Goal: Task Accomplishment & Management: Use online tool/utility

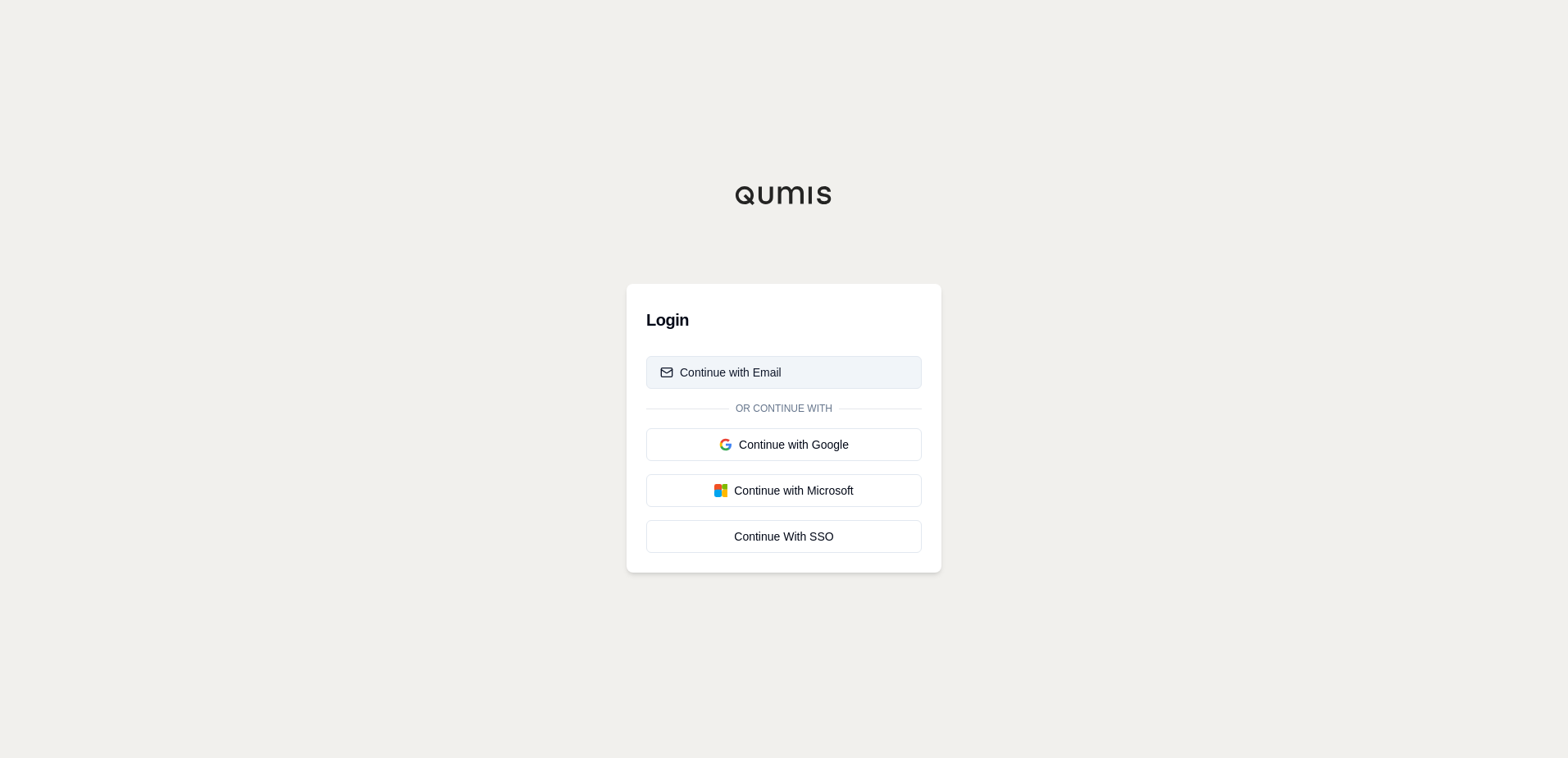
click at [750, 372] on div "Continue with Email" at bounding box center [721, 372] width 122 height 17
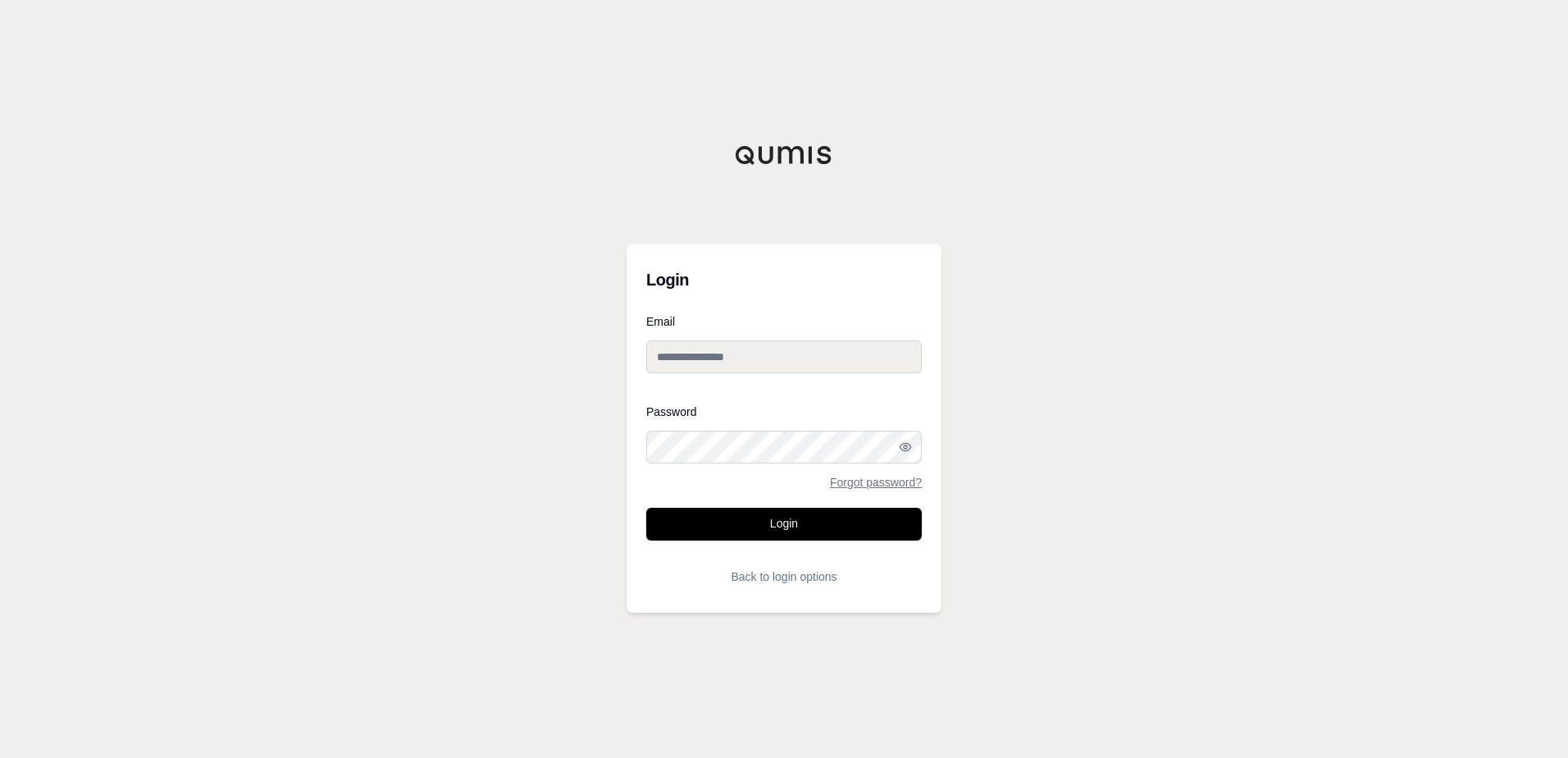
click at [752, 359] on input "Email" at bounding box center [784, 357] width 276 height 32
type input "**********"
click at [842, 477] on div "Password Forgot password?" at bounding box center [784, 446] width 276 height 82
click at [844, 482] on link "Forgot password?" at bounding box center [876, 482] width 92 height 12
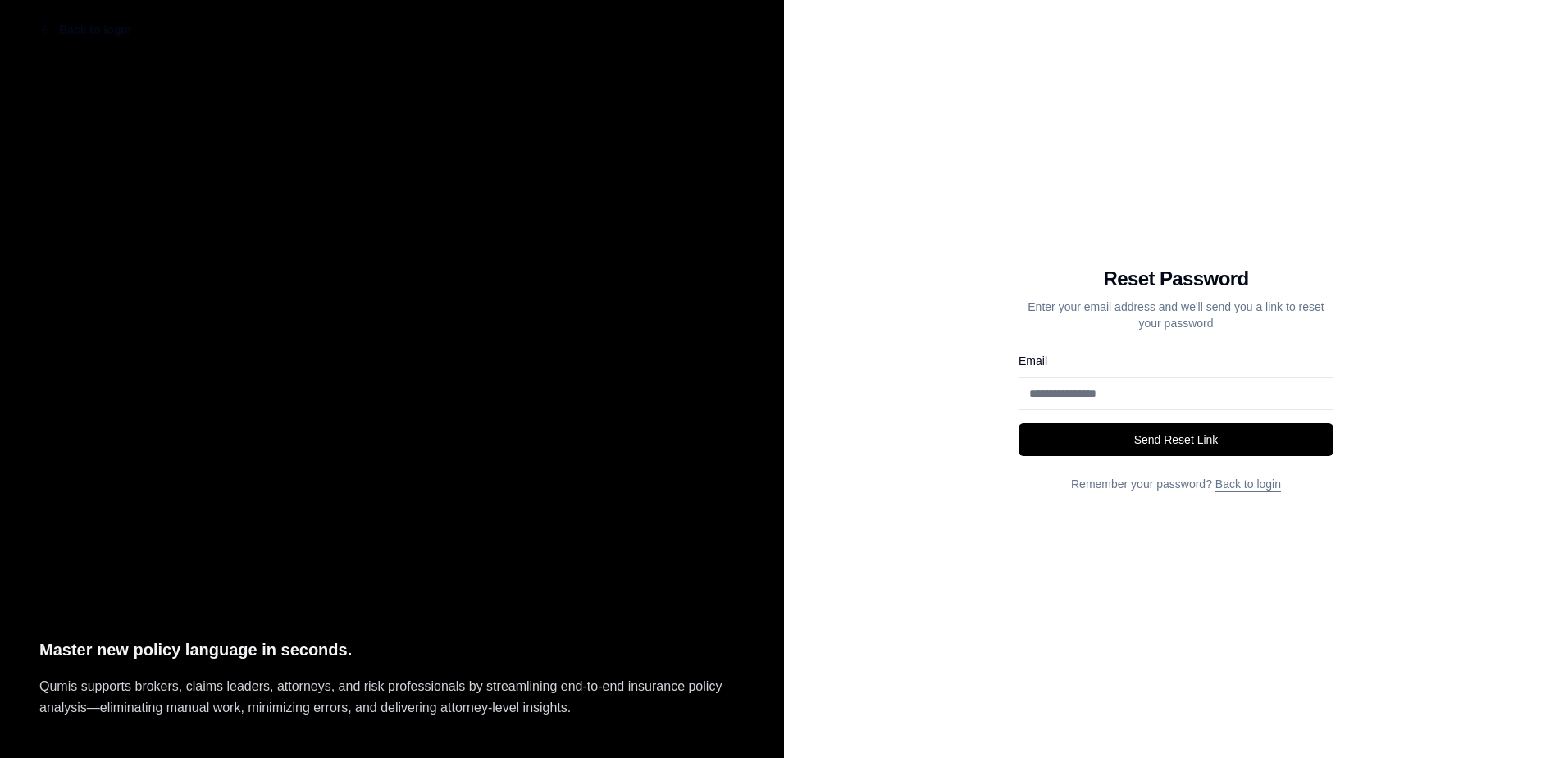
click at [1158, 397] on input "Email" at bounding box center [1176, 393] width 315 height 32
type input "**********"
click at [1152, 451] on button "Send Reset Link" at bounding box center [1176, 439] width 315 height 32
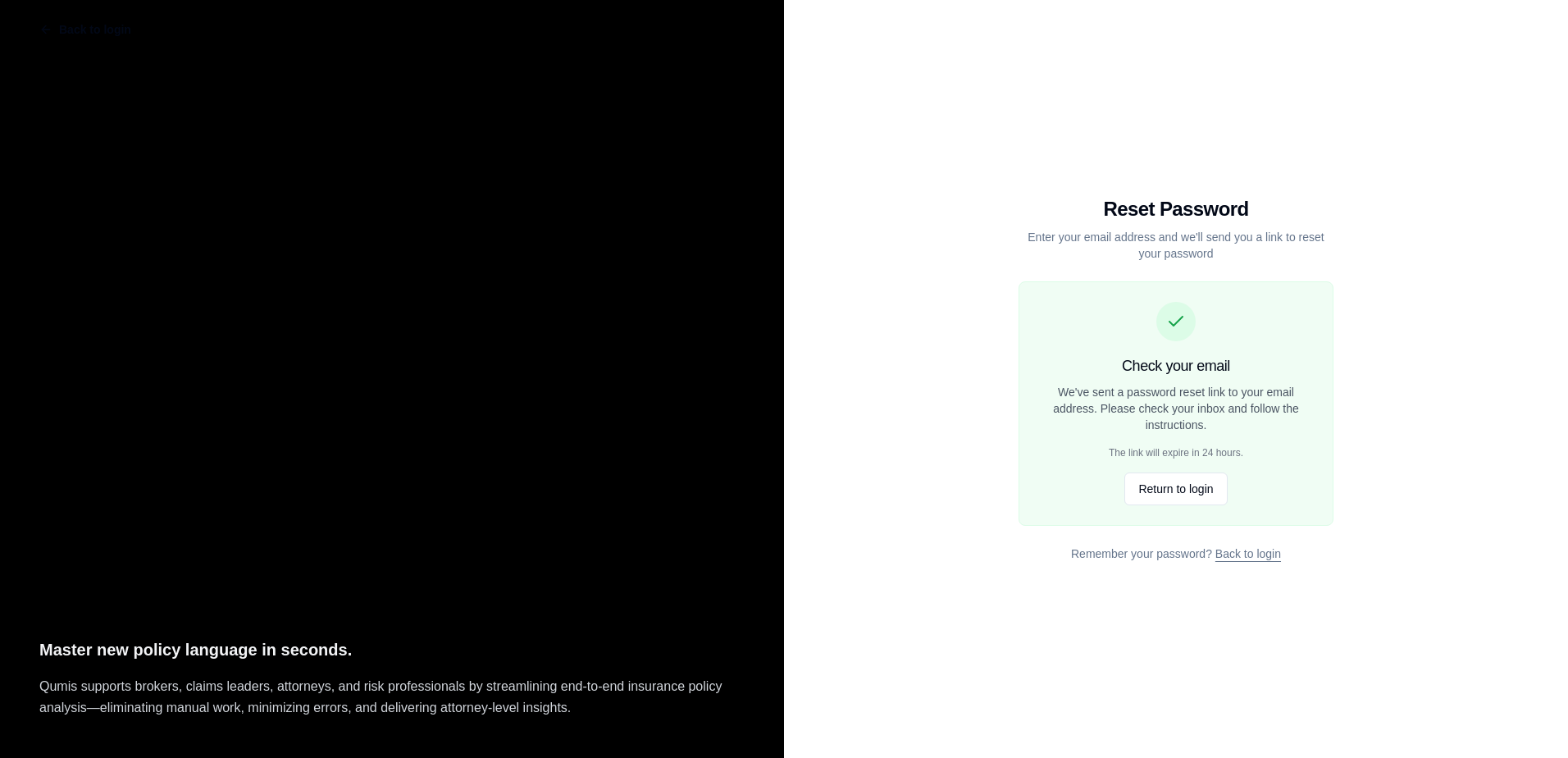
click at [903, 309] on div "Back to login Reset Password Enter your email address and we'll send you a link…" at bounding box center [1175, 379] width 784 height 758
click at [1167, 486] on button "Return to login" at bounding box center [1175, 488] width 102 height 32
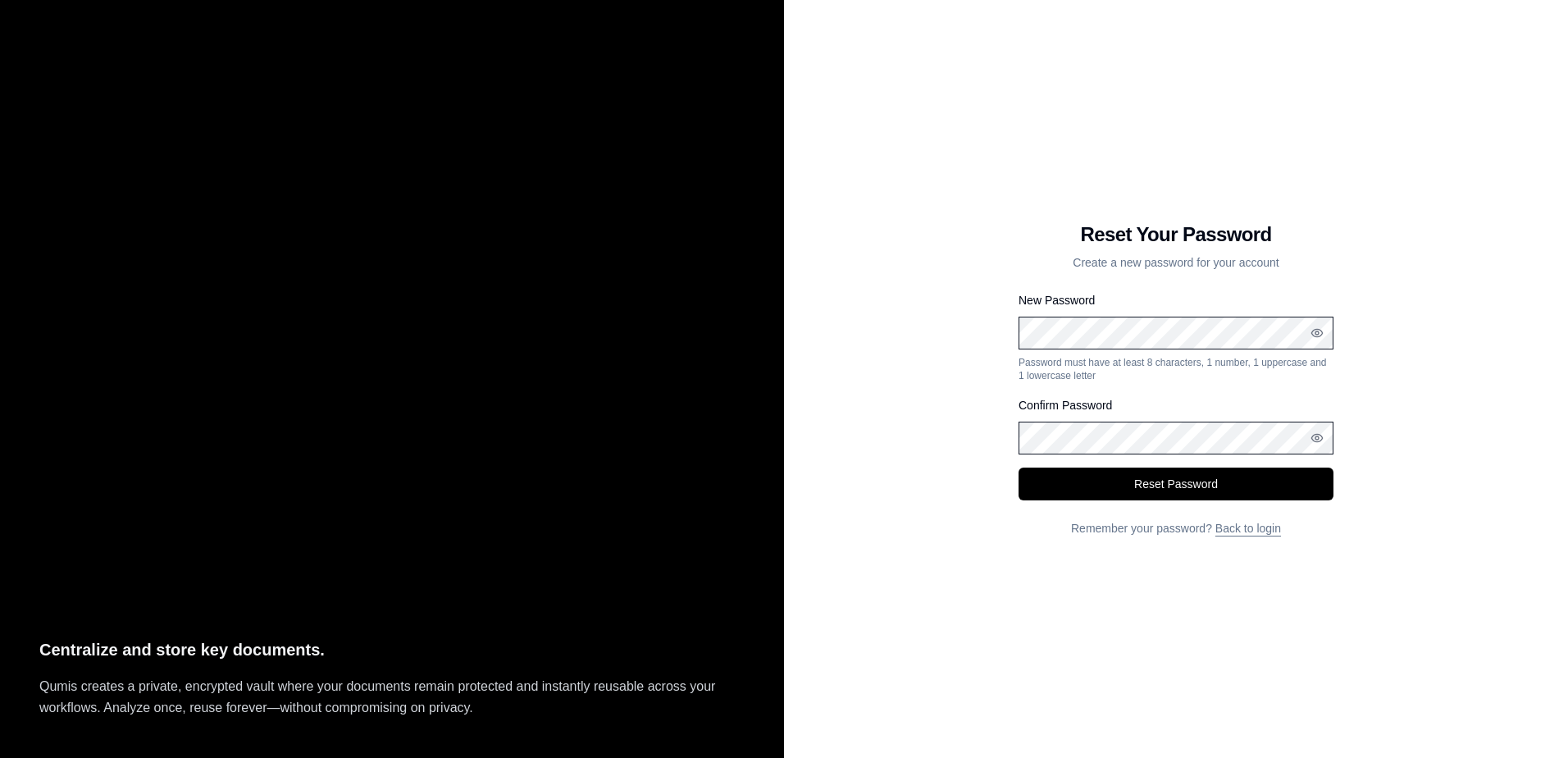
click at [1018, 467] on button "Reset Password" at bounding box center [1176, 483] width 315 height 32
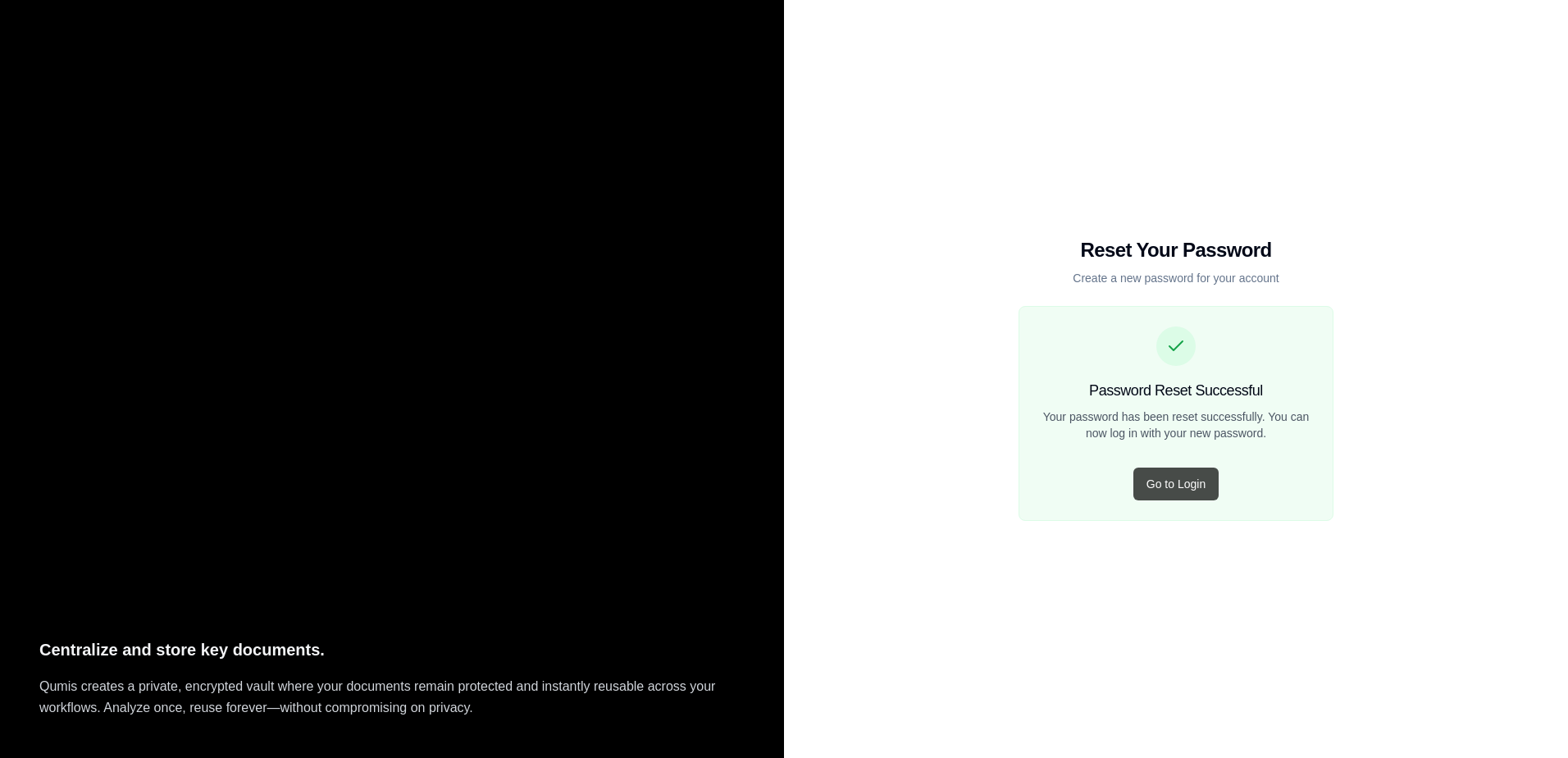
click at [1184, 481] on button "Go to Login" at bounding box center [1176, 483] width 85 height 32
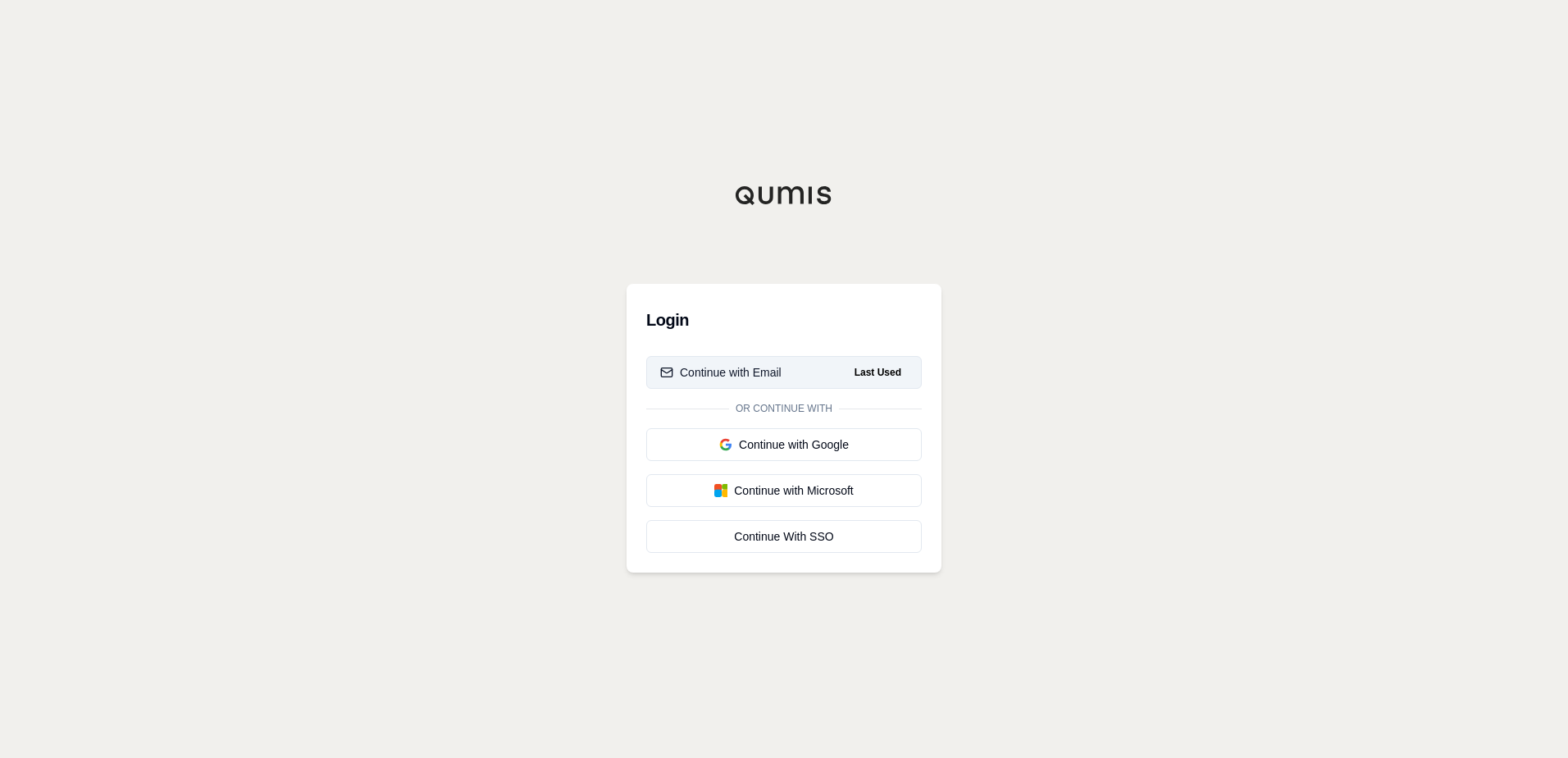
click at [781, 377] on button "Continue with Email Last Used" at bounding box center [784, 372] width 276 height 32
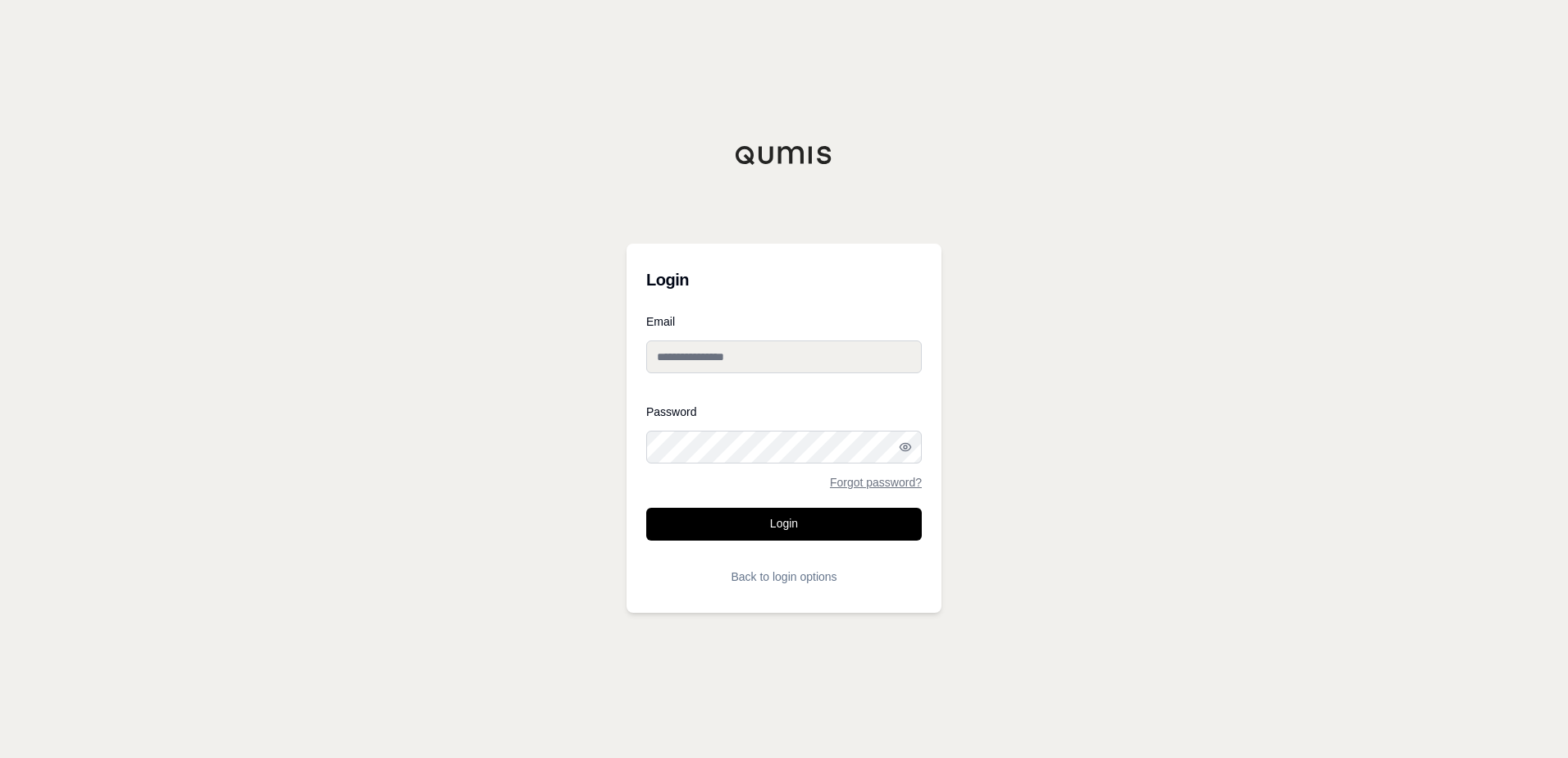
click at [800, 352] on input "Email" at bounding box center [784, 357] width 276 height 32
type input "**********"
click at [646, 508] on button "Login" at bounding box center [784, 524] width 276 height 32
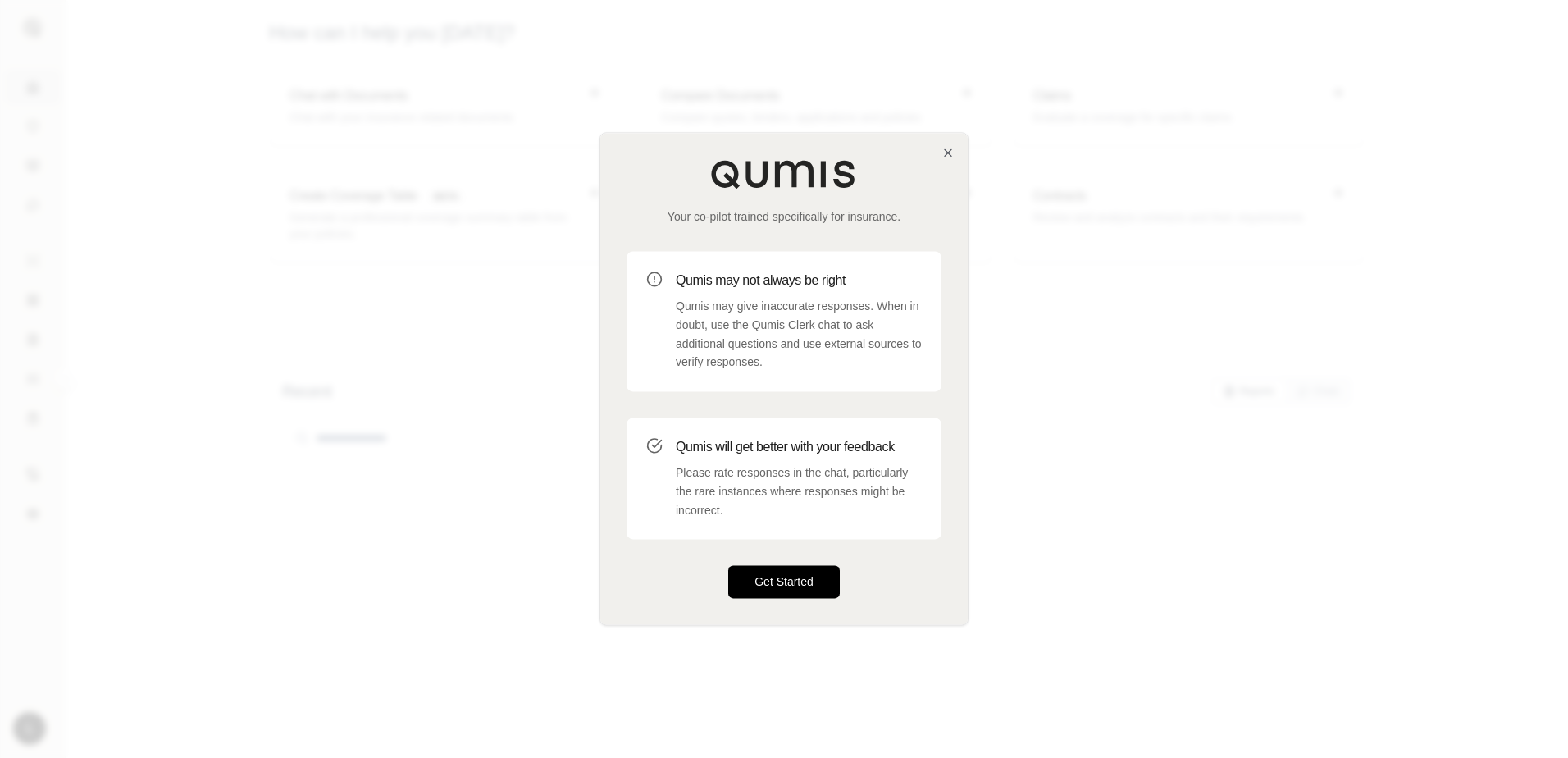
click at [783, 581] on button "Get Started" at bounding box center [784, 581] width 112 height 32
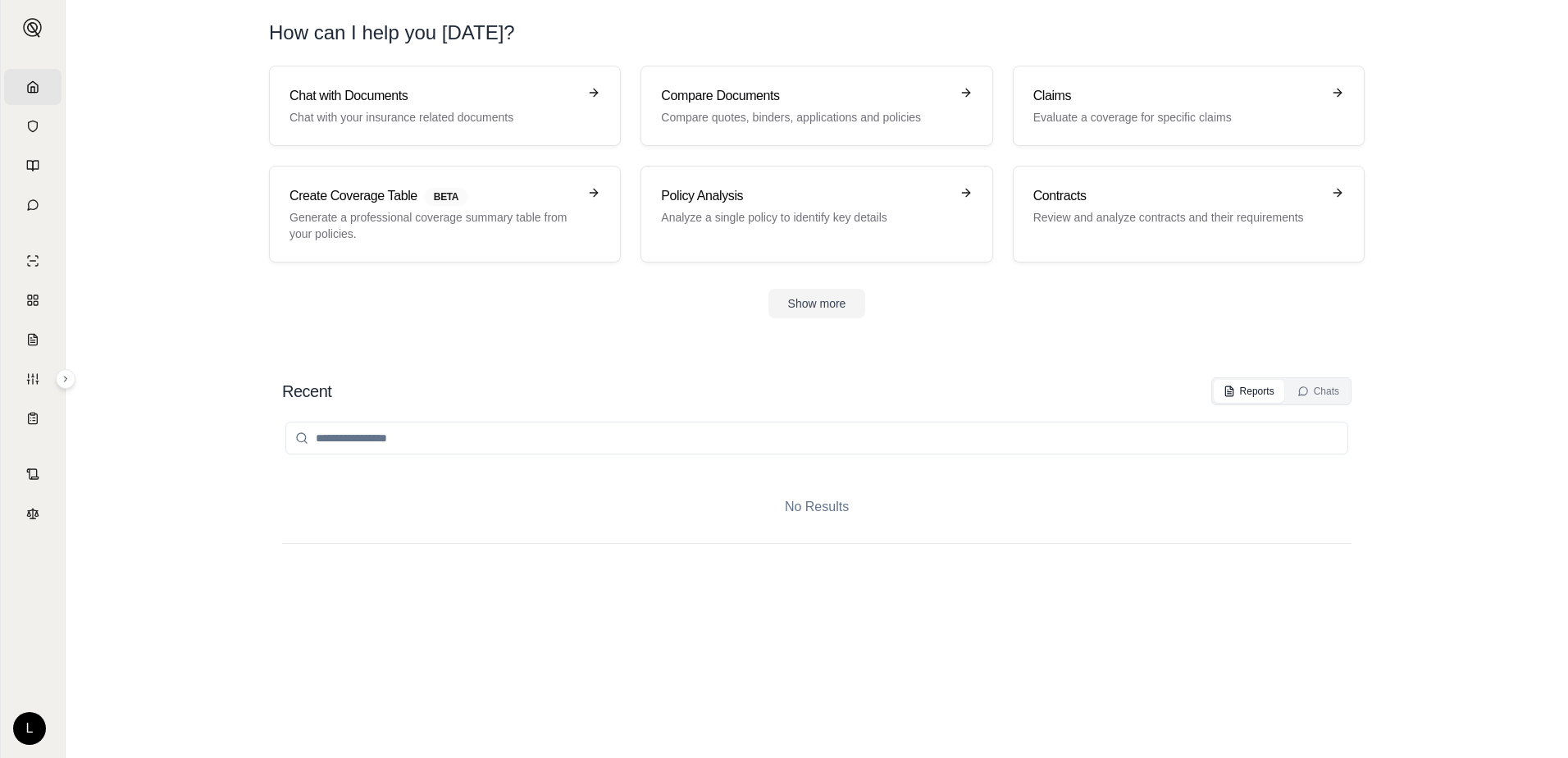
click at [528, 287] on div "Chat with Documents Chat with your insurance related documents Compare Document…" at bounding box center [816, 192] width 1148 height 252
click at [904, 334] on section "Chat with Documents Chat with your insurance related documents Compare Document…" at bounding box center [817, 205] width 1489 height 279
